Goal: Feedback & Contribution: Leave review/rating

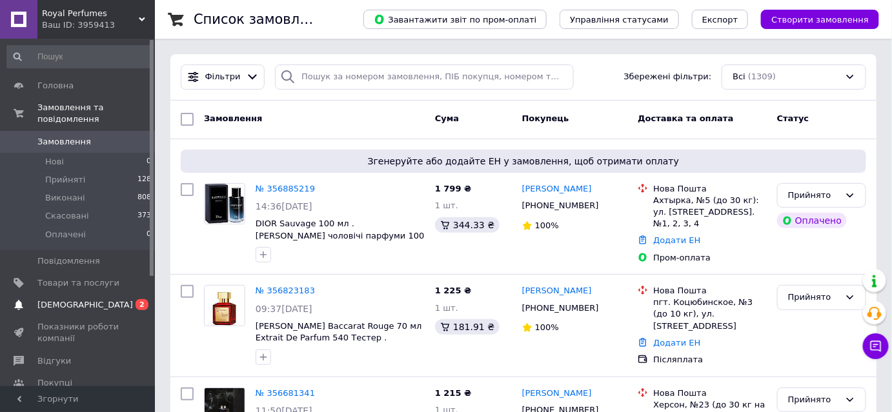
click at [94, 299] on span "[DEMOGRAPHIC_DATA]" at bounding box center [78, 305] width 82 height 12
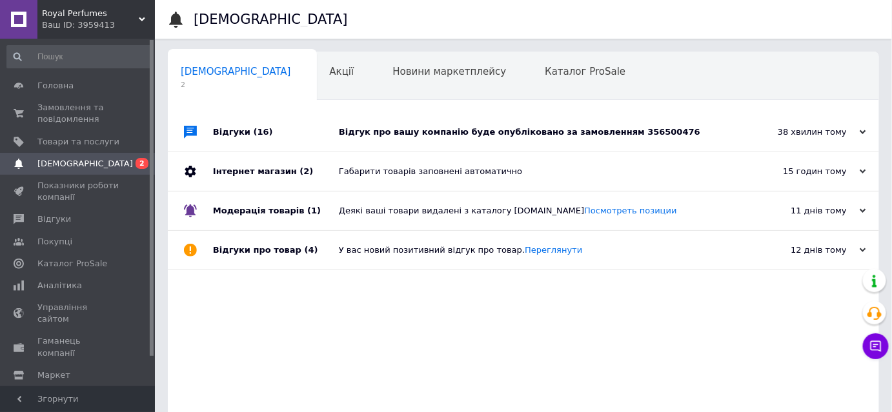
click at [552, 132] on div "Відгук про вашу компанію буде опубліковано за замовленням 356500476" at bounding box center [538, 132] width 398 height 12
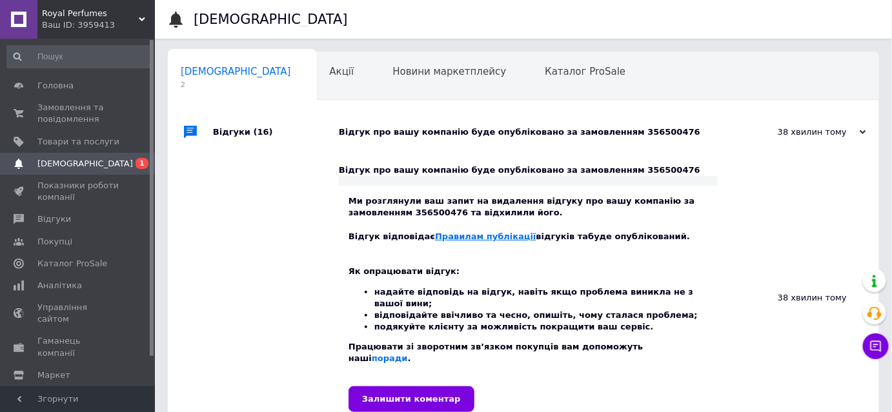
click at [478, 235] on link "Правилам публікації" at bounding box center [485, 237] width 101 height 10
click at [66, 117] on span "Замовлення та повідомлення" at bounding box center [78, 113] width 82 height 23
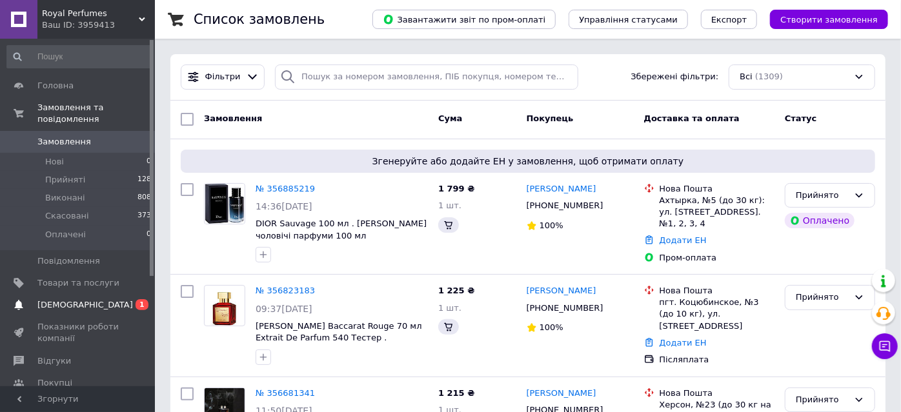
click at [80, 299] on span "[DEMOGRAPHIC_DATA]" at bounding box center [84, 305] width 95 height 12
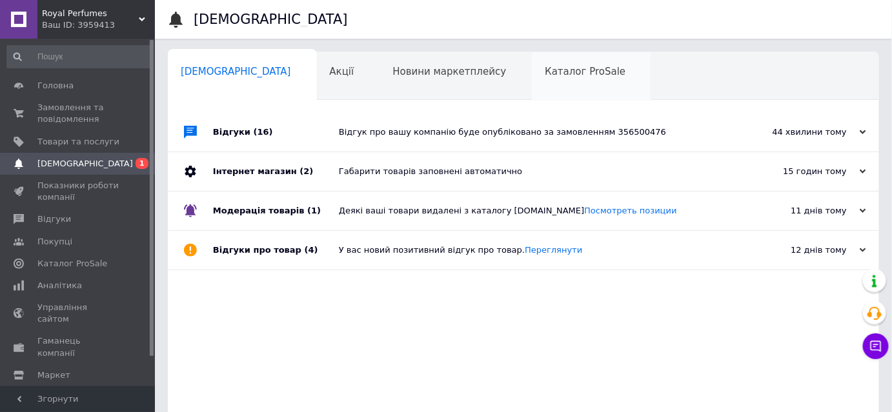
click at [545, 75] on span "Каталог ProSale" at bounding box center [585, 72] width 81 height 12
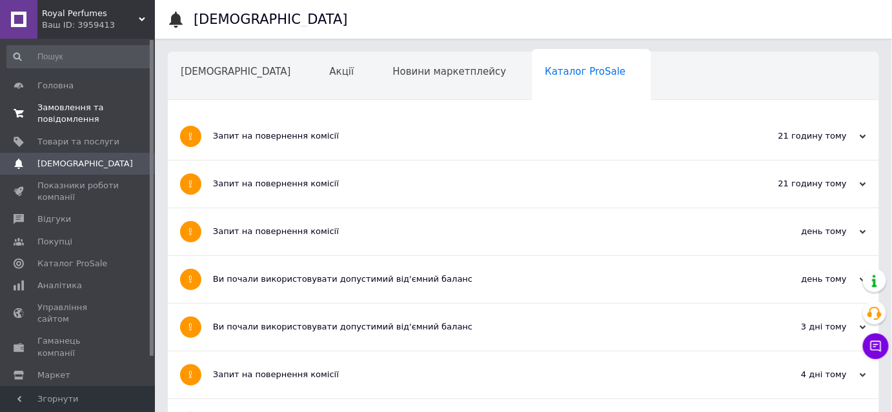
click at [57, 109] on span "Замовлення та повідомлення" at bounding box center [78, 113] width 82 height 23
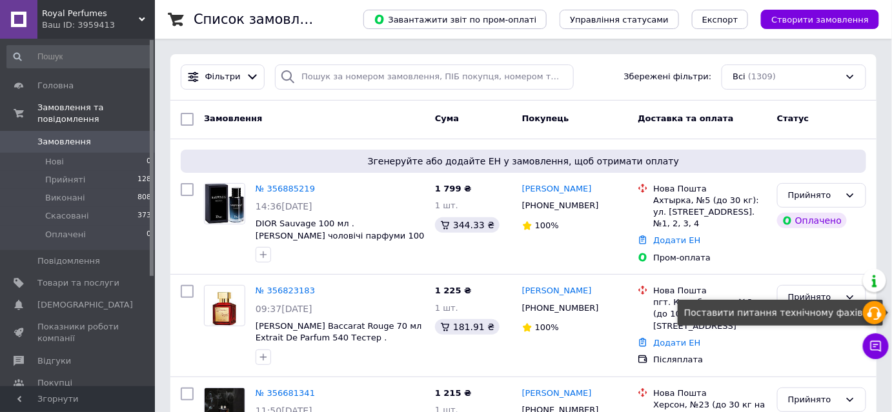
click at [875, 314] on icon at bounding box center [873, 313] width 15 height 15
click at [692, 103] on div "Замовлення Cума Покупець Доставка та оплата Статус" at bounding box center [523, 120] width 706 height 39
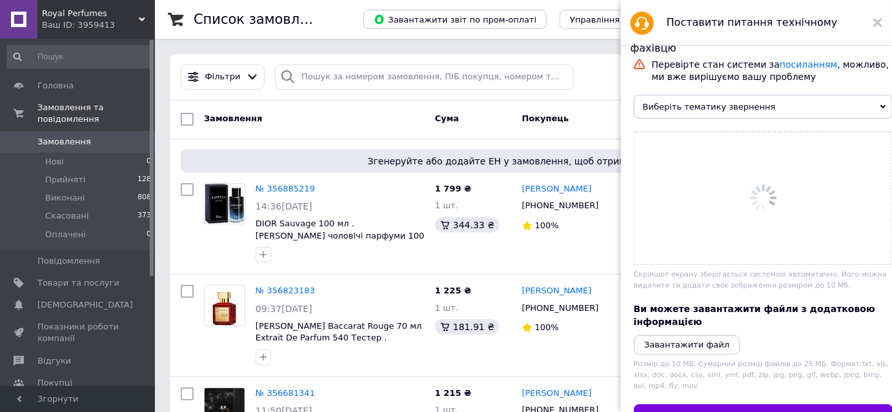
scroll to position [63, 0]
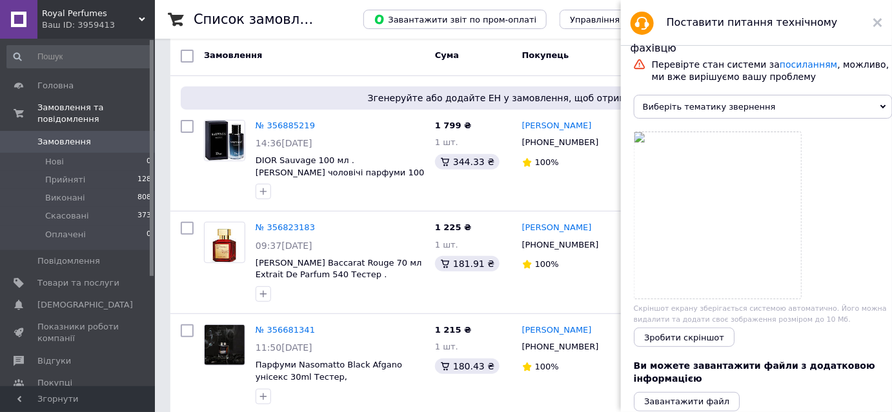
click at [757, 105] on span "Виберіть тематику звернення" at bounding box center [763, 107] width 259 height 24
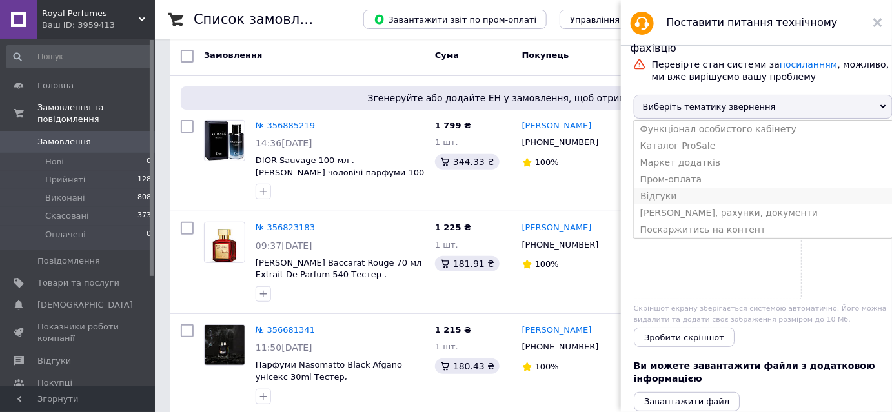
click at [657, 204] on li "Відгуки" at bounding box center [763, 196] width 259 height 17
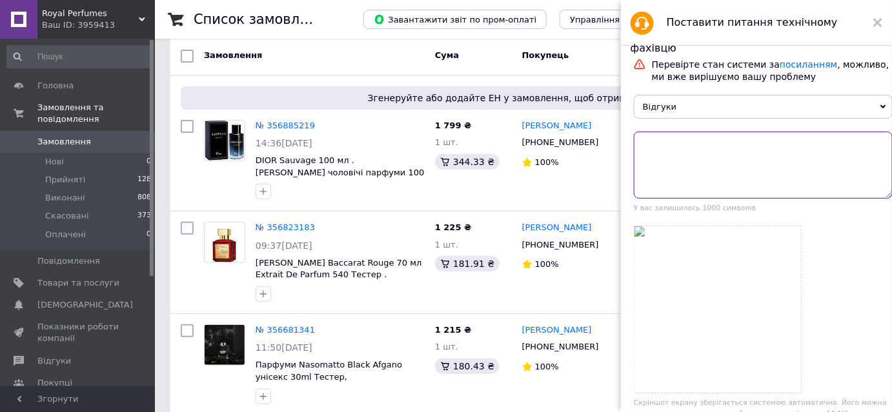
click at [672, 159] on textarea at bounding box center [763, 165] width 259 height 67
click at [71, 299] on span "[DEMOGRAPHIC_DATA]" at bounding box center [84, 305] width 95 height 12
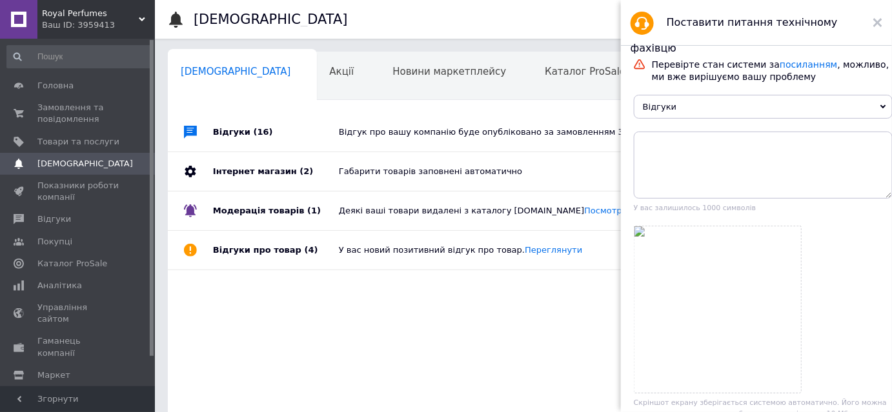
click at [572, 134] on div "Відгук про вашу компанію буде опубліковано за замовленням 356500476" at bounding box center [538, 132] width 398 height 12
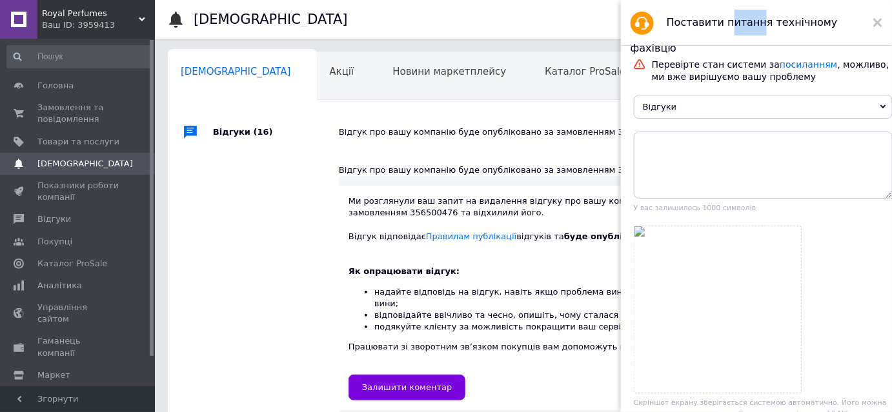
drag, startPoint x: 724, startPoint y: 8, endPoint x: 750, endPoint y: 15, distance: 26.9
click at [750, 15] on div "Поставити питання технічному фахівцю" at bounding box center [756, 23] width 271 height 46
click at [881, 25] on use at bounding box center [877, 22] width 9 height 9
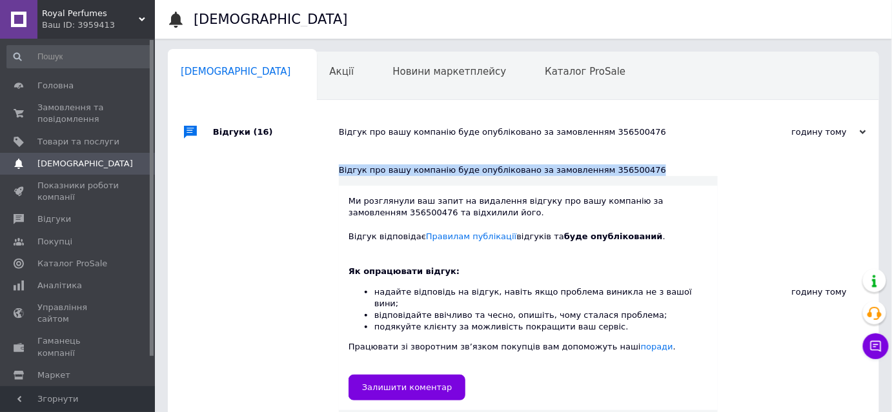
drag, startPoint x: 657, startPoint y: 165, endPoint x: 351, endPoint y: 173, distance: 305.9
click at [339, 176] on div "Відгук про вашу компанію буде опубліковано за замовленням 356500476" at bounding box center [528, 171] width 379 height 12
copy div "Відгук про вашу компанію буде опубліковано за замовленням 356500476"
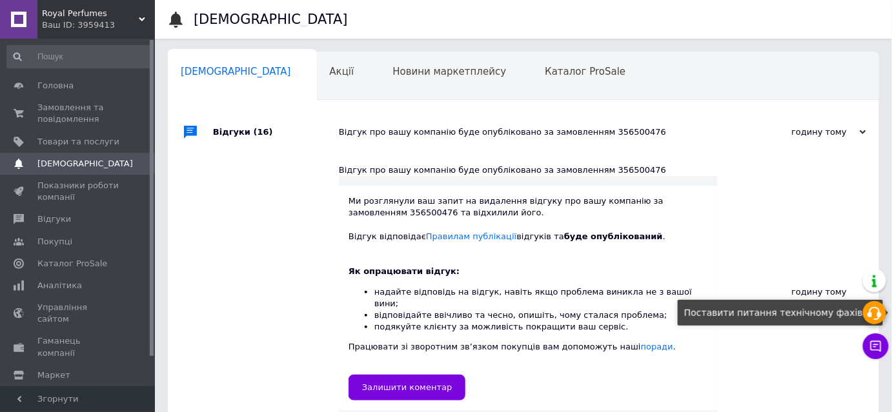
click at [875, 316] on icon at bounding box center [873, 313] width 15 height 15
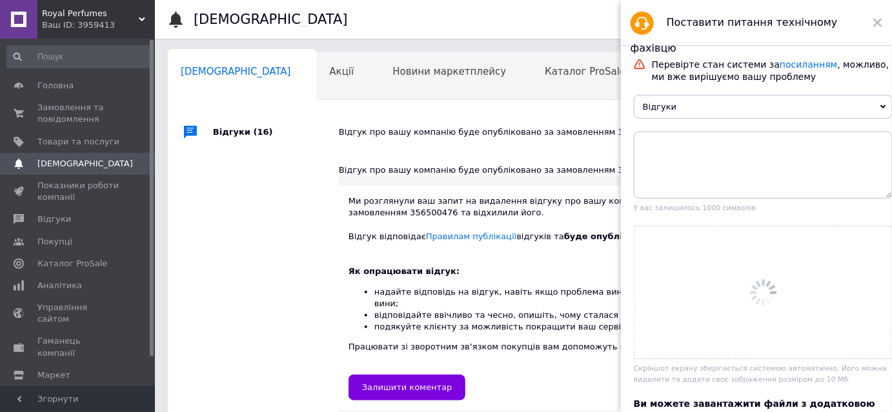
click at [707, 118] on span "Відгуки" at bounding box center [763, 107] width 259 height 24
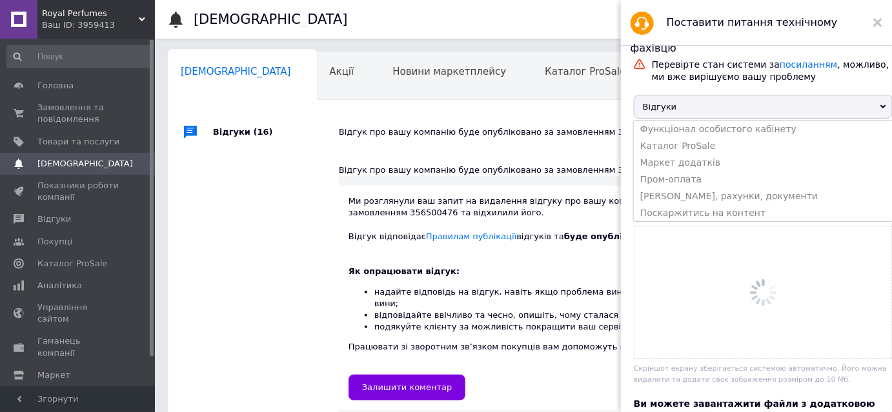
click at [703, 112] on span "Відгуки" at bounding box center [763, 107] width 259 height 24
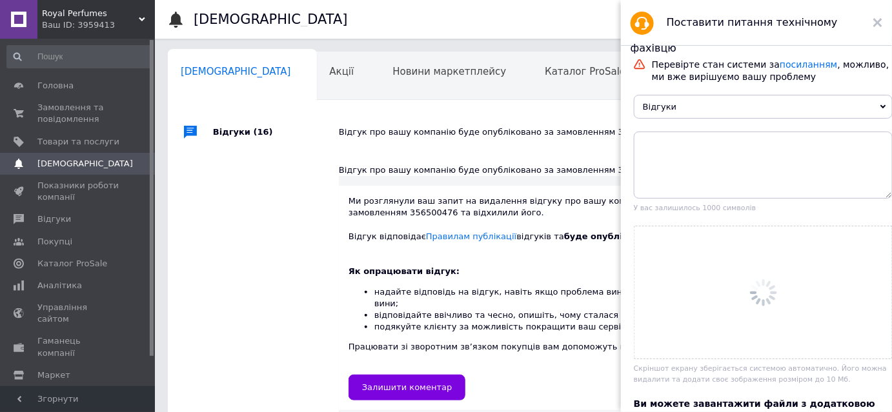
click at [703, 112] on span "Відгуки" at bounding box center [763, 107] width 259 height 24
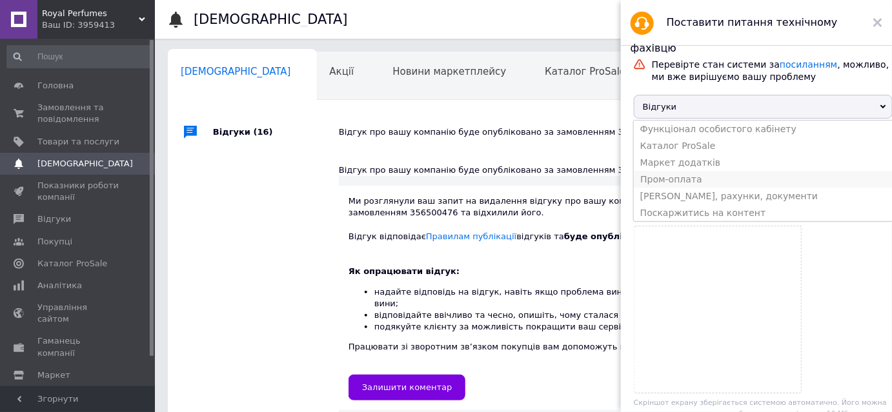
click at [672, 188] on li "Пром-оплата" at bounding box center [763, 179] width 259 height 17
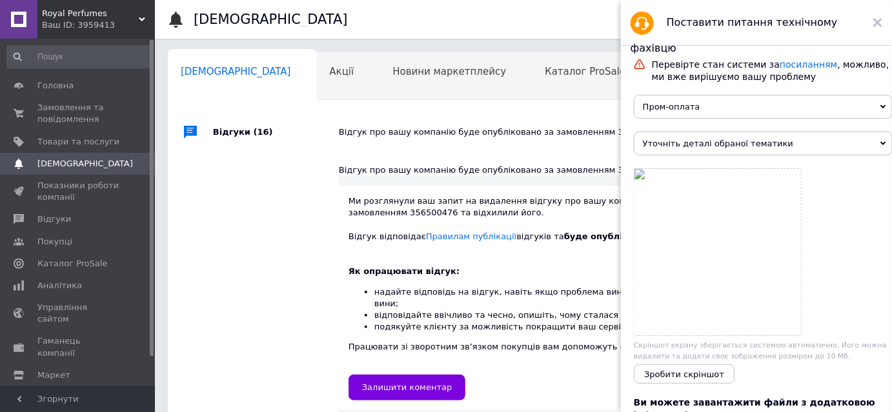
click at [668, 118] on span "Пром-оплата" at bounding box center [763, 107] width 259 height 24
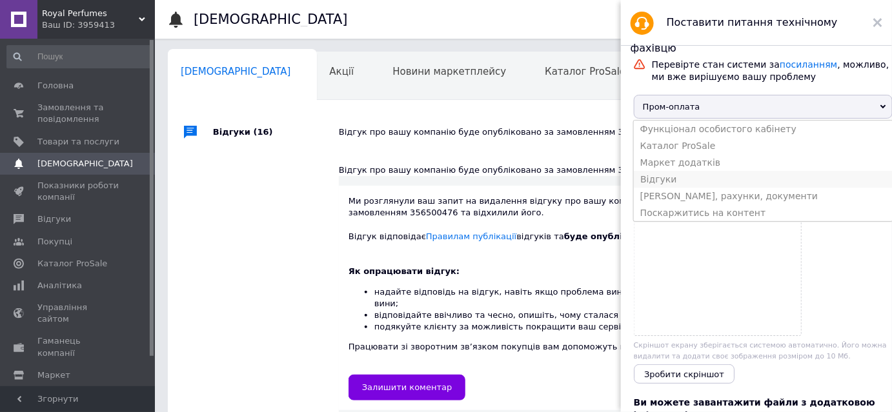
click at [662, 181] on li "Відгуки" at bounding box center [763, 179] width 259 height 17
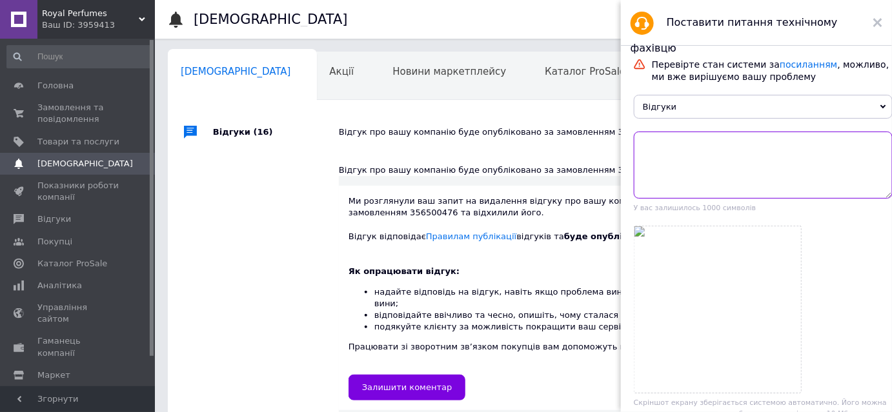
click at [661, 154] on textarea at bounding box center [763, 165] width 259 height 67
paste textarea "Відгук про вашу компанію буде опубліковано за замовленням 356500476"
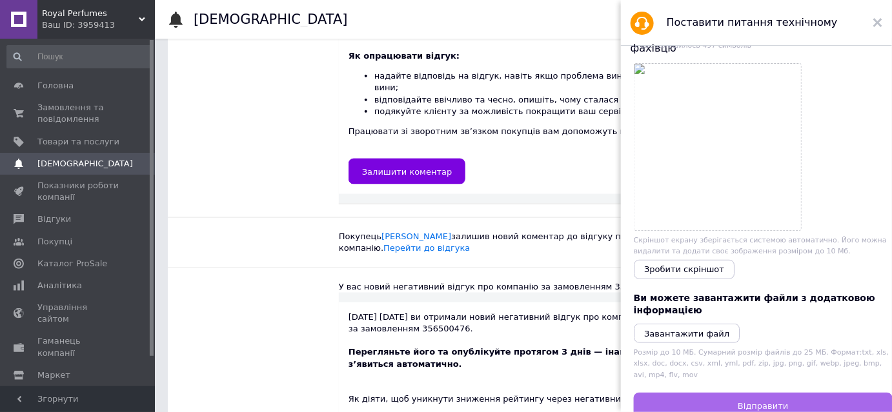
scroll to position [175, 0]
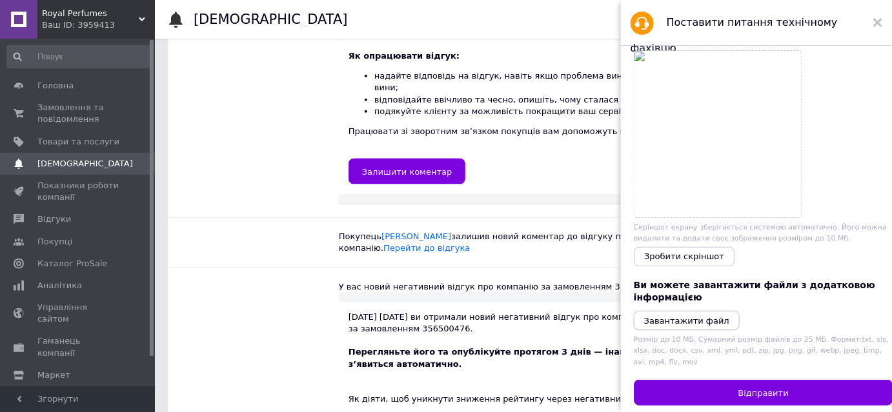
type textarea "Відгук про вашу компанію буде опубліковано за замовленням 356500476 В переписці…"
click at [697, 326] on icon "Завантажити файл" at bounding box center [686, 321] width 85 height 10
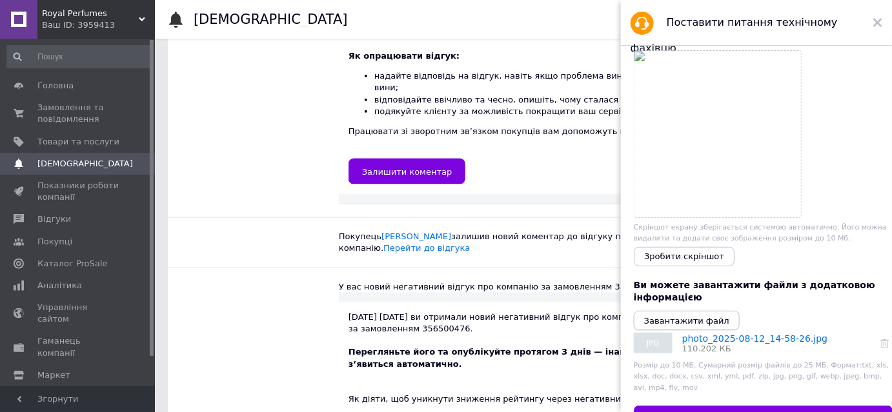
click at [677, 330] on button "Завантажити файл" at bounding box center [687, 320] width 106 height 19
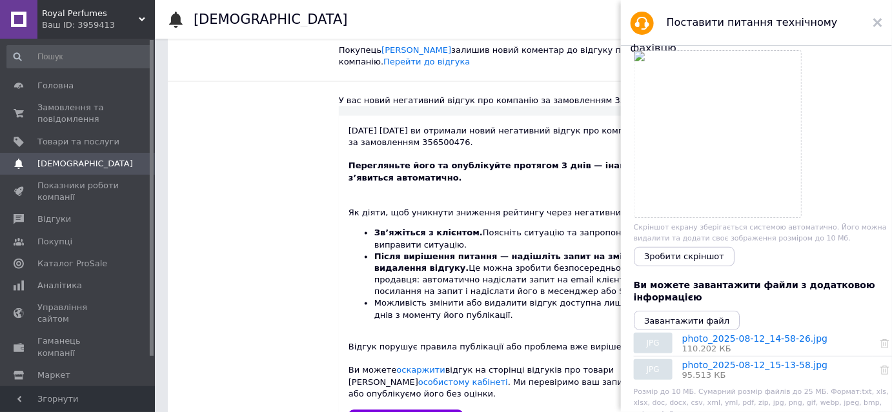
scroll to position [293, 0]
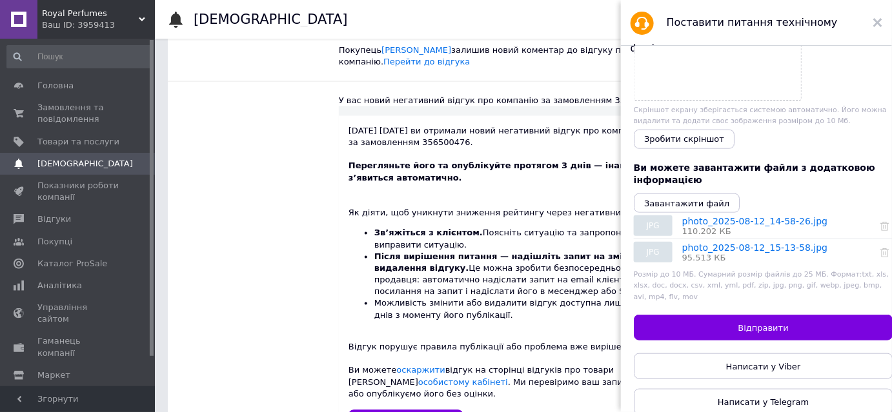
click at [779, 328] on button "Відправити" at bounding box center [763, 328] width 259 height 26
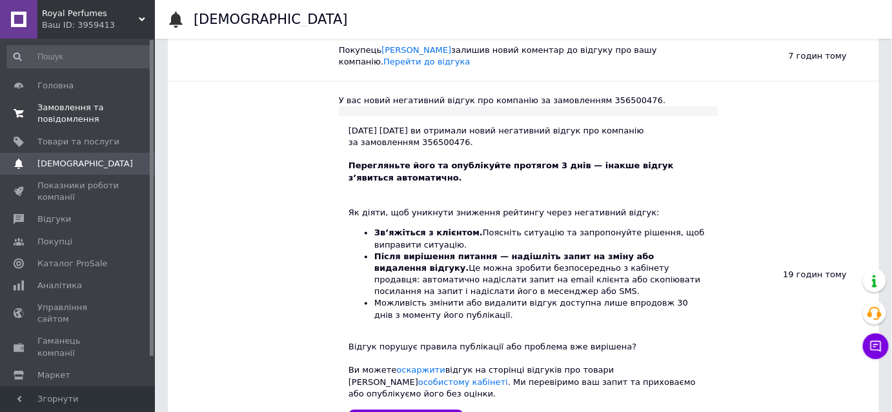
click at [75, 118] on span "Замовлення та повідомлення" at bounding box center [78, 113] width 82 height 23
